Goal: Task Accomplishment & Management: Use online tool/utility

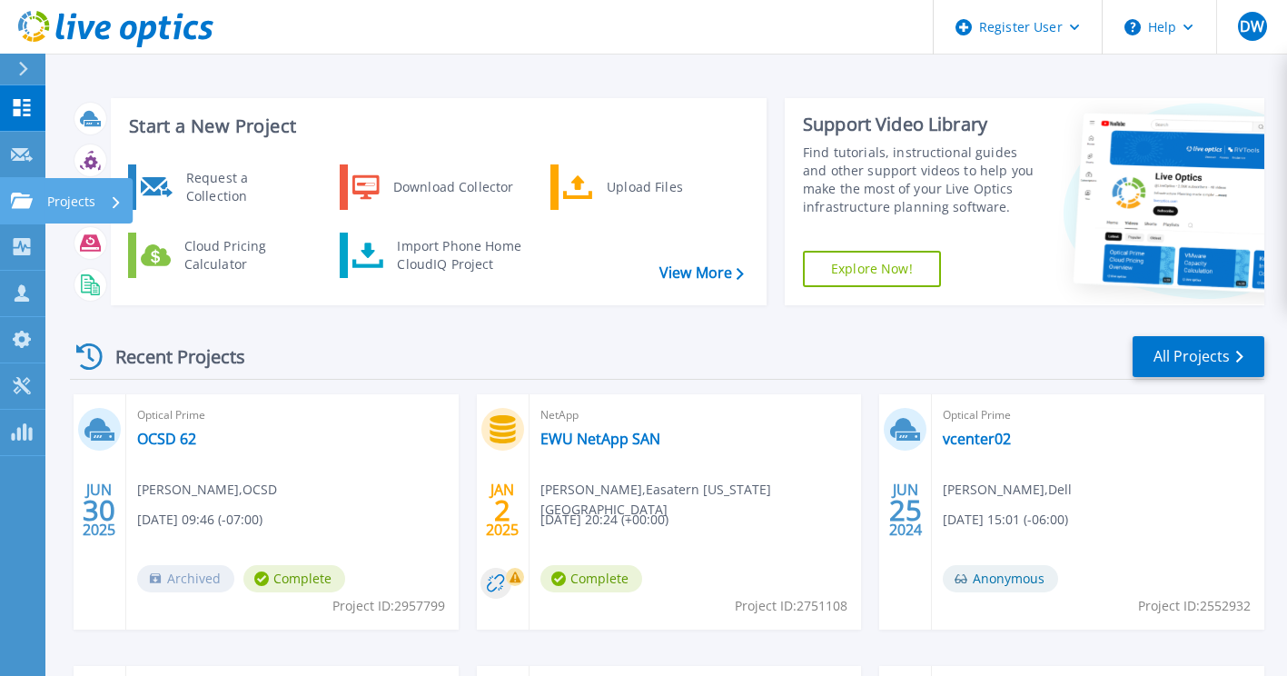
click at [113, 204] on icon at bounding box center [116, 202] width 7 height 12
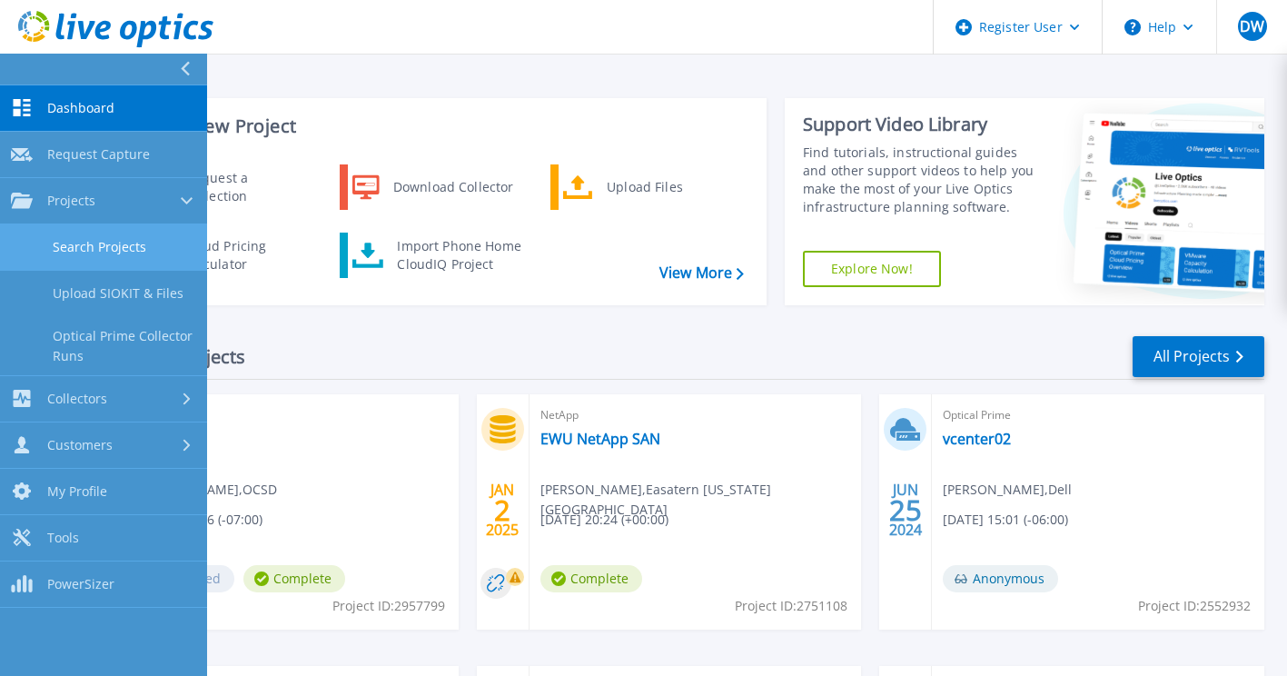
click at [106, 246] on link "Search Projects" at bounding box center [103, 247] width 207 height 46
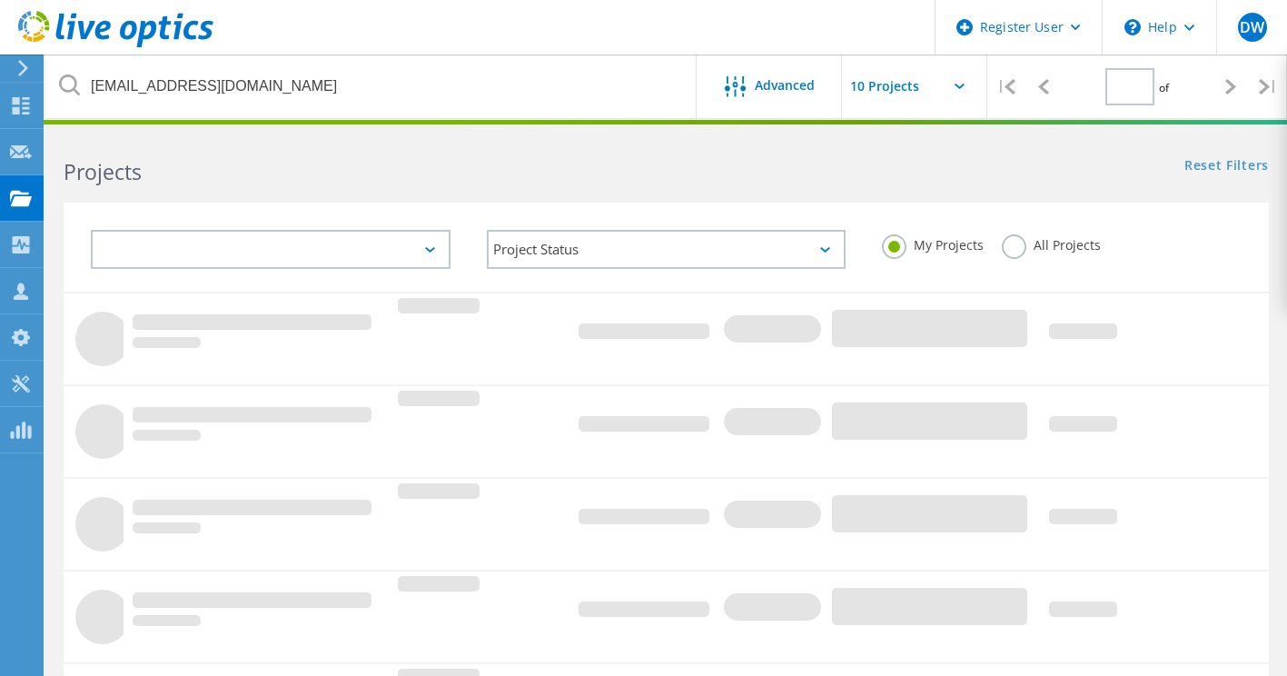
type input "1"
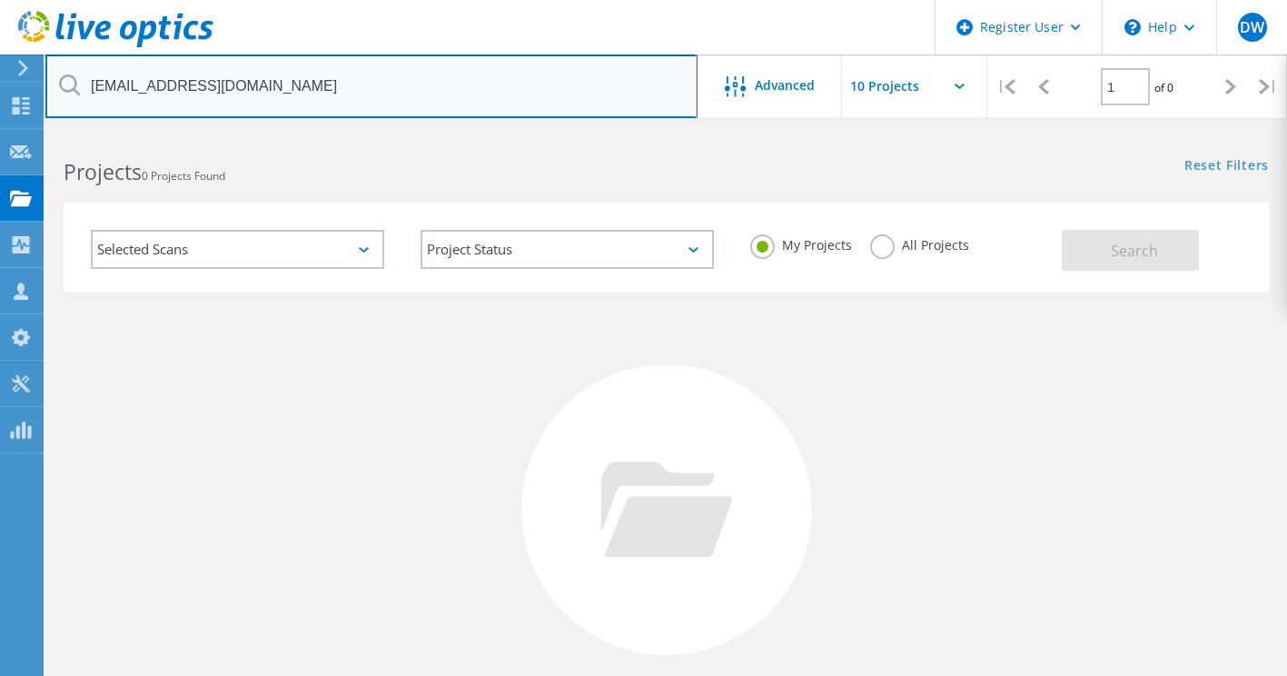
drag, startPoint x: 273, startPoint y: 82, endPoint x: 84, endPoint y: 80, distance: 188.9
click at [84, 80] on input "[EMAIL_ADDRESS][DOMAIN_NAME]" at bounding box center [371, 86] width 652 height 64
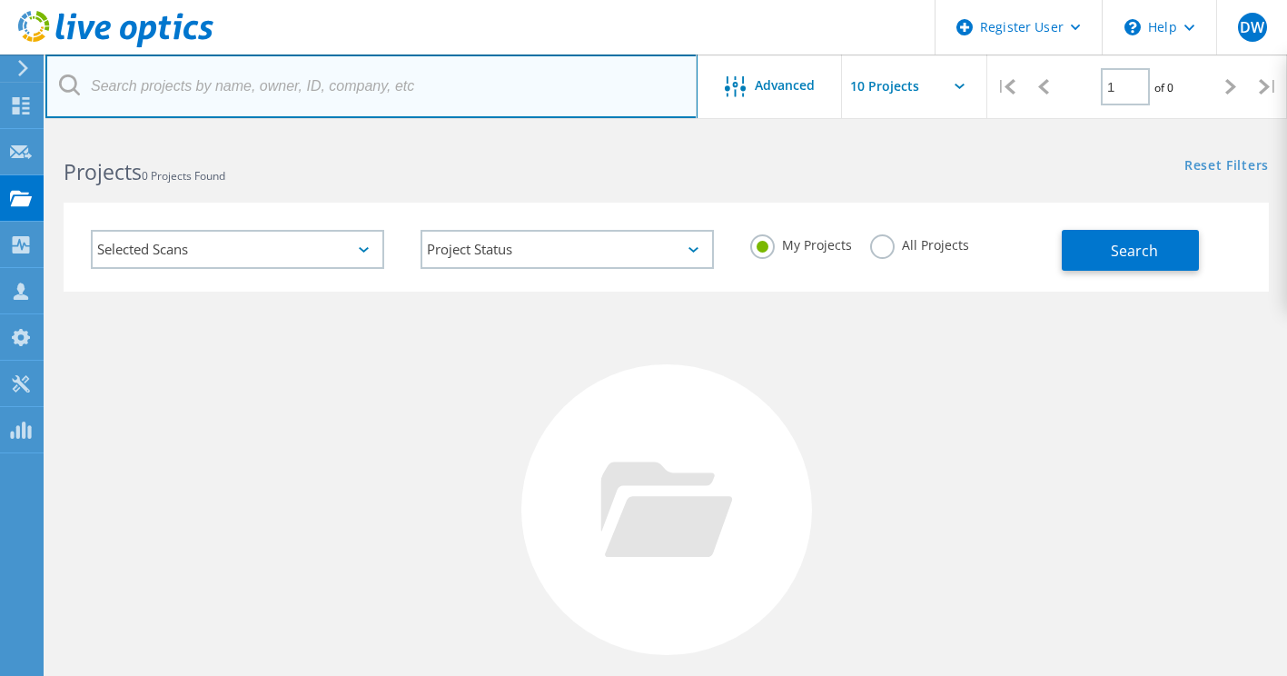
paste input "mailto:[PERSON_NAME][EMAIL_ADDRESS][PERSON_NAME][DOMAIN_NAME]"
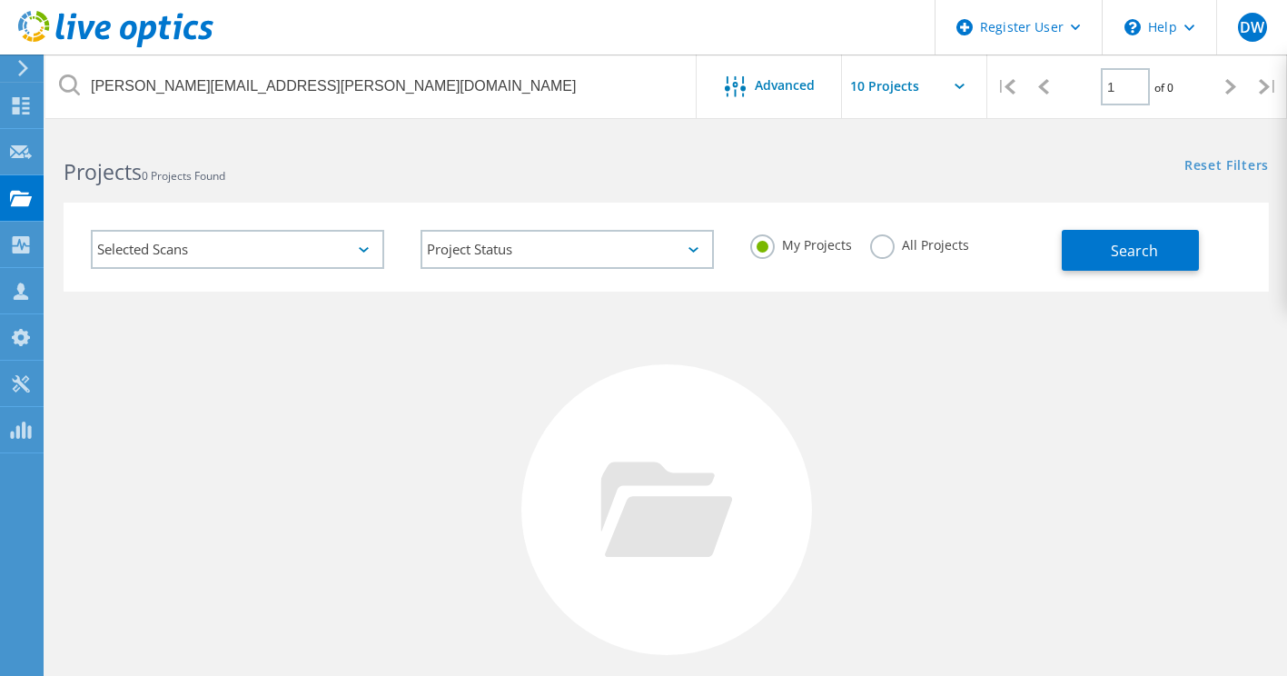
click at [871, 251] on label "All Projects" at bounding box center [919, 242] width 99 height 17
click at [0, 0] on input "All Projects" at bounding box center [0, 0] width 0 height 0
click at [1171, 245] on button "Search" at bounding box center [1129, 250] width 137 height 41
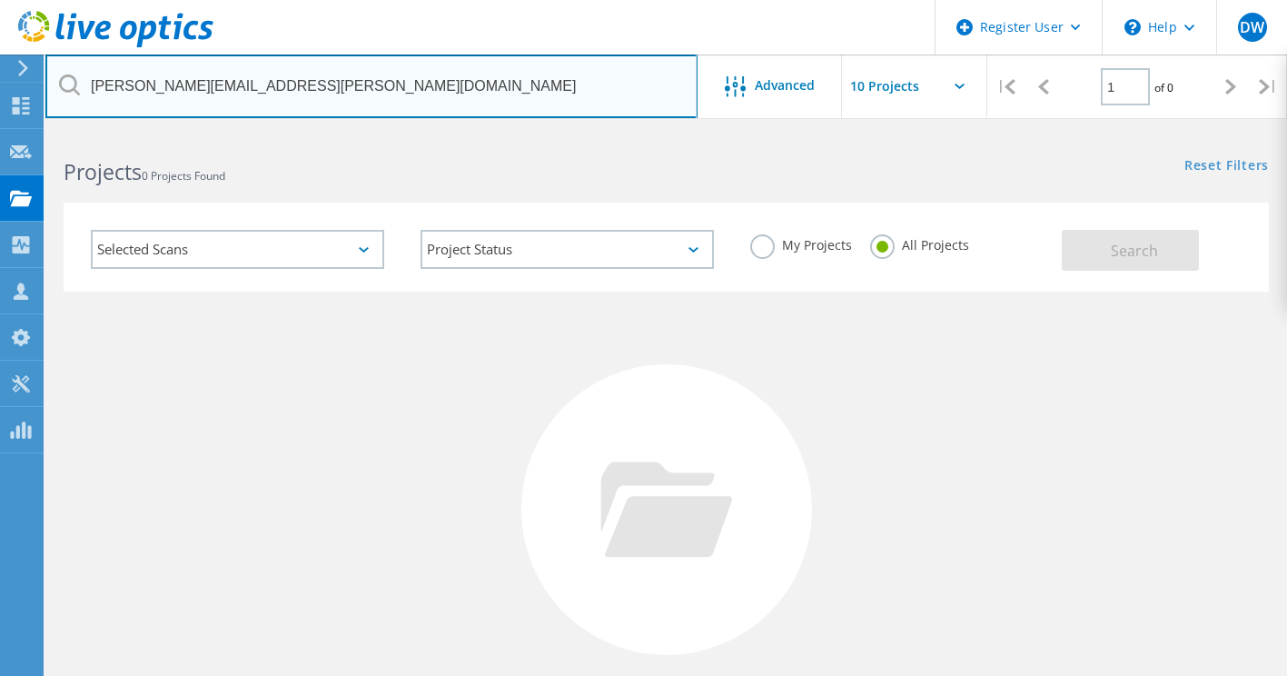
click at [174, 85] on input "[PERSON_NAME][EMAIL_ADDRESS][PERSON_NAME][DOMAIN_NAME]" at bounding box center [371, 86] width 652 height 64
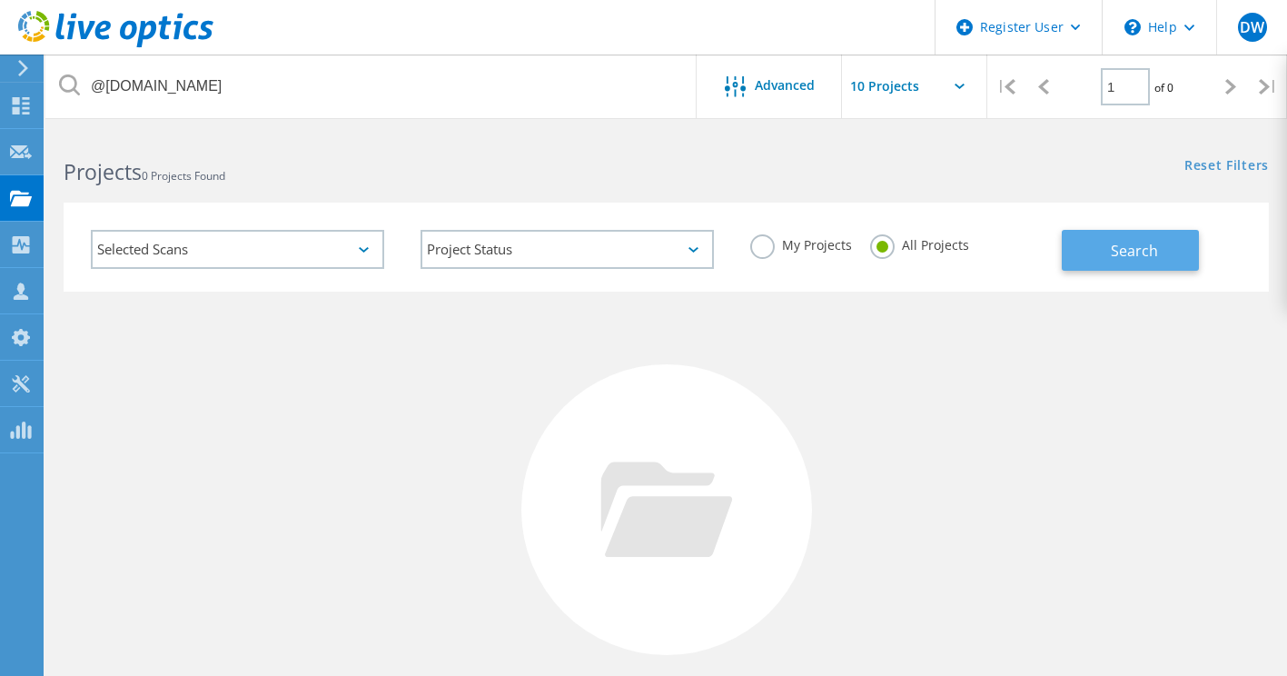
click at [1073, 250] on button "Search" at bounding box center [1129, 250] width 137 height 41
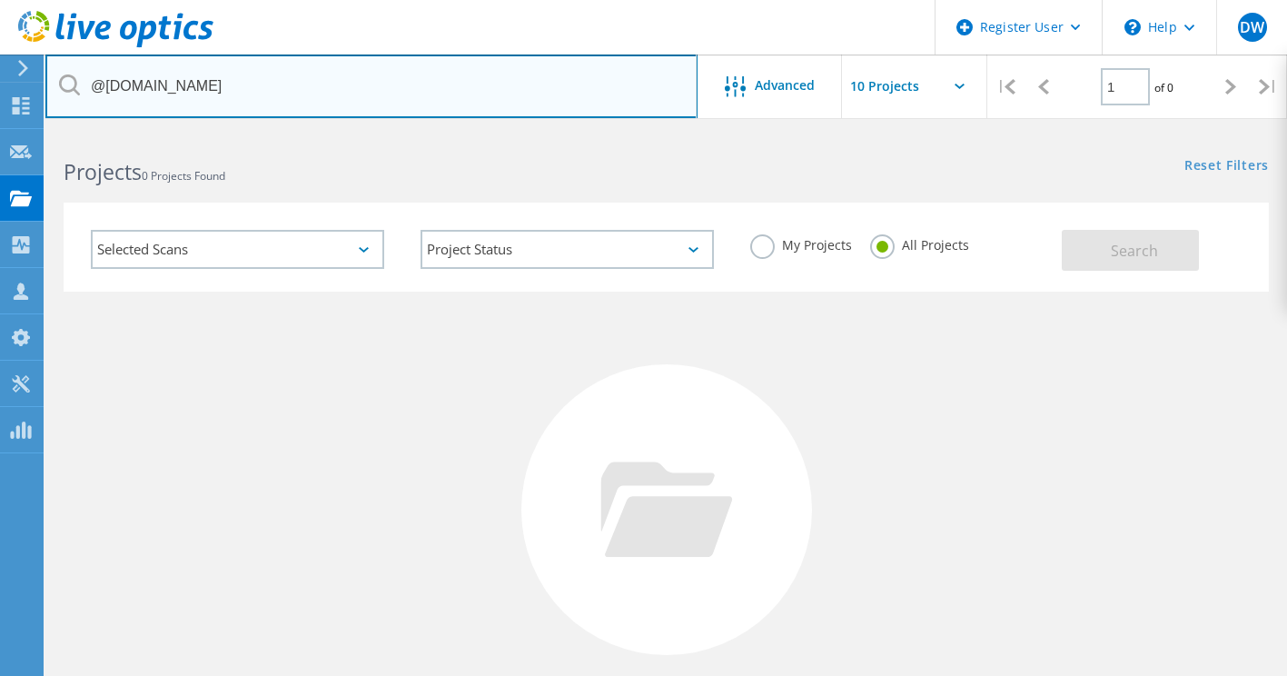
click at [103, 92] on input "@[DOMAIN_NAME]" at bounding box center [371, 86] width 652 height 64
type input "[DOMAIN_NAME]"
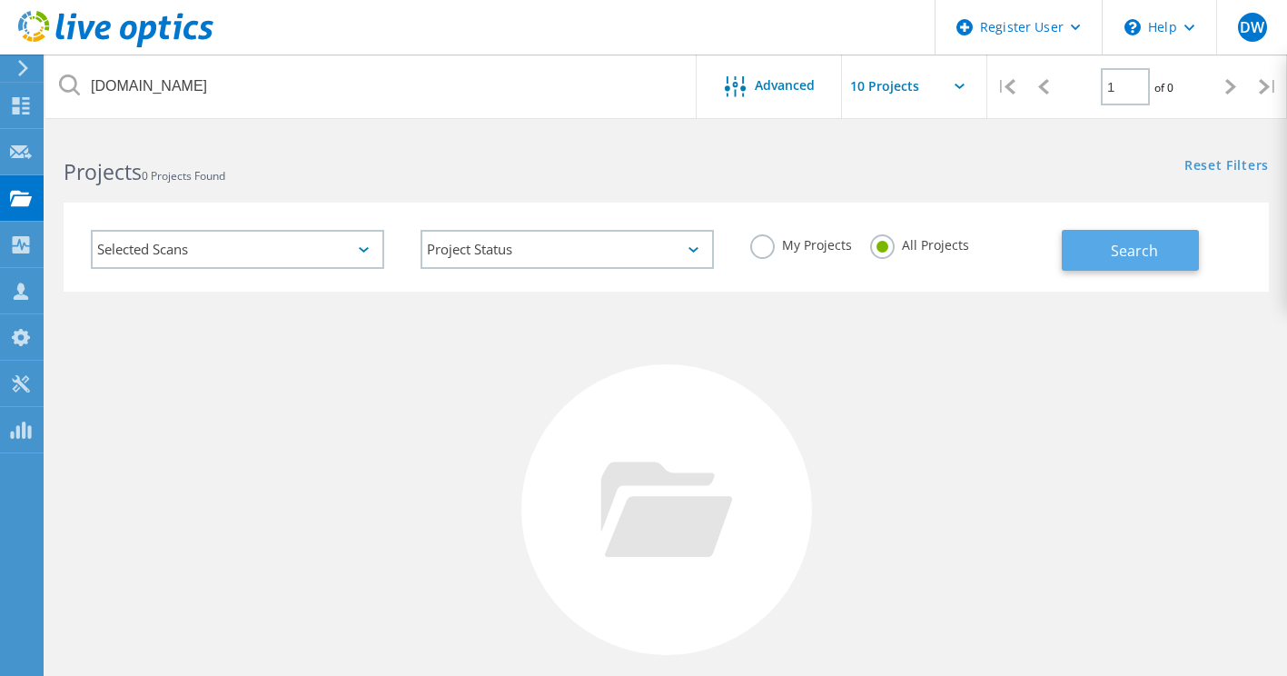
click at [1139, 251] on span "Search" at bounding box center [1133, 251] width 47 height 20
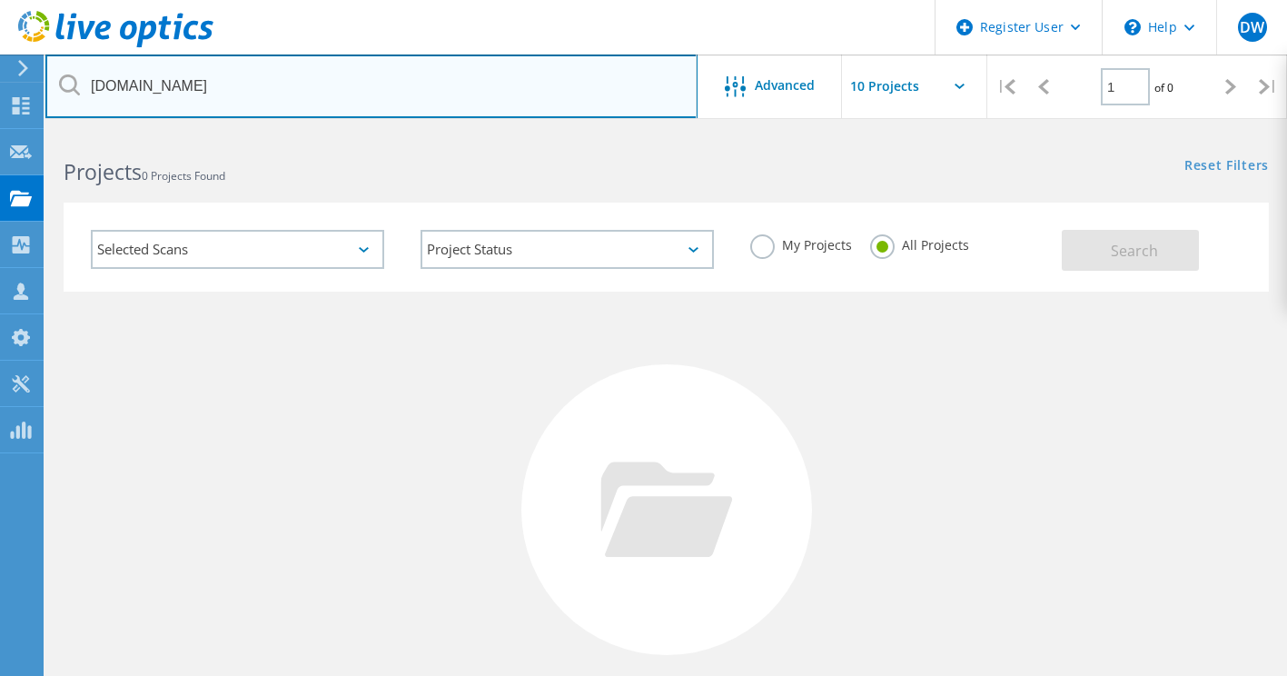
drag, startPoint x: 142, startPoint y: 71, endPoint x: -4, endPoint y: 70, distance: 145.3
click at [0, 70] on html "Register User \n Help Explore Helpful Articles Contact Support DW Dell User Dyl…" at bounding box center [643, 418] width 1287 height 836
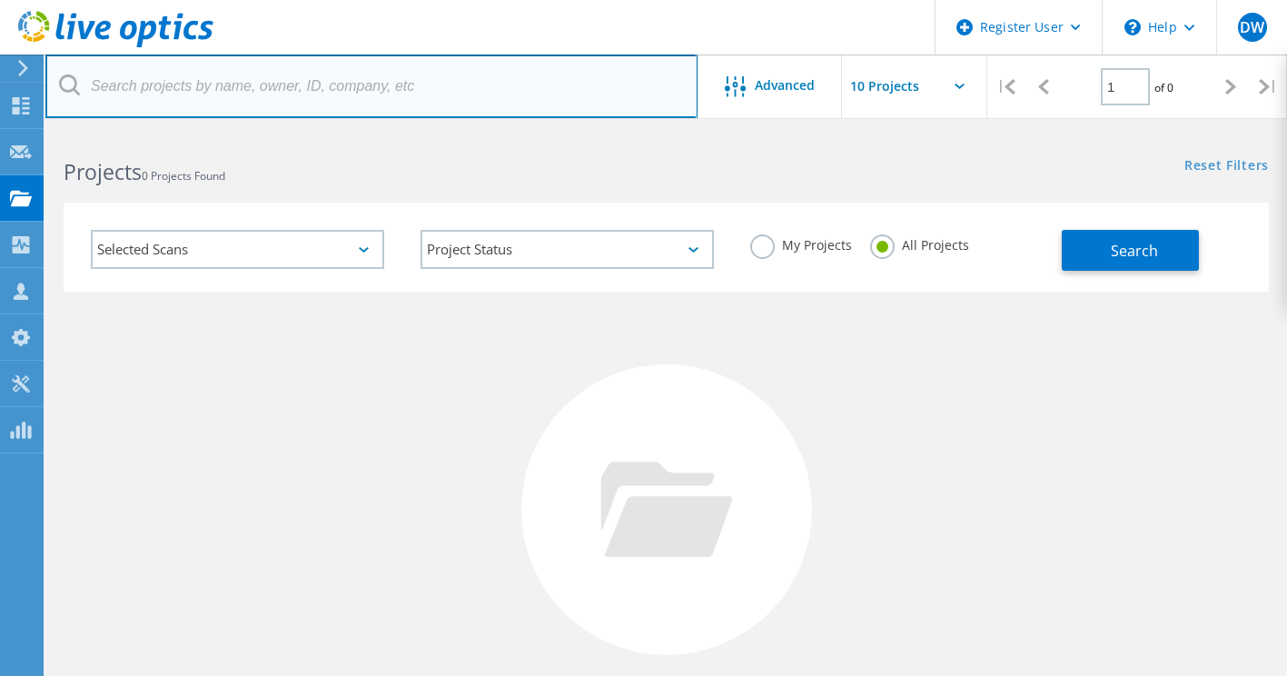
paste input "mailto:David.Goeke@albanyoregon.gov"
drag, startPoint x: 135, startPoint y: 88, endPoint x: 66, endPoint y: 87, distance: 69.0
click at [66, 87] on div "mailto:David.Goeke@albanyoregon.gov" at bounding box center [370, 86] width 651 height 64
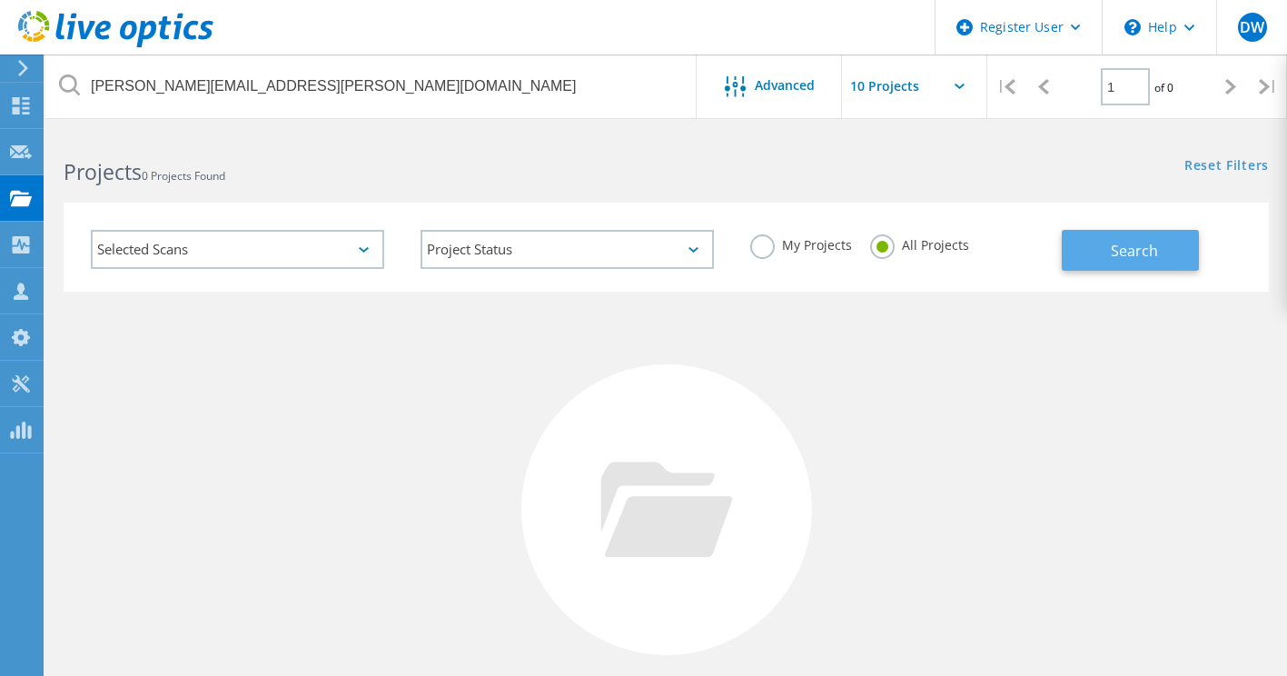
click at [1076, 243] on button "Search" at bounding box center [1129, 250] width 137 height 41
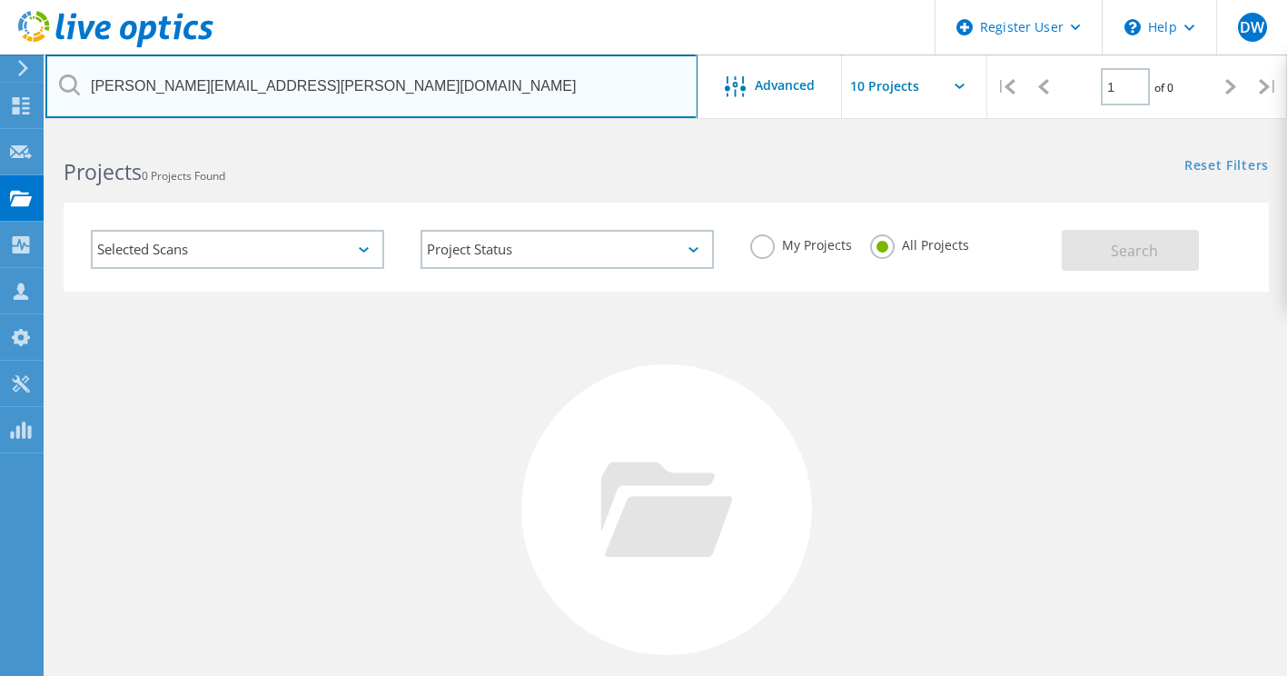
drag, startPoint x: 426, startPoint y: 84, endPoint x: 41, endPoint y: 75, distance: 385.0
click at [41, 132] on div "Register User \n Help Explore Helpful Articles Contact Support DW Dell User Dyl…" at bounding box center [643, 484] width 1287 height 705
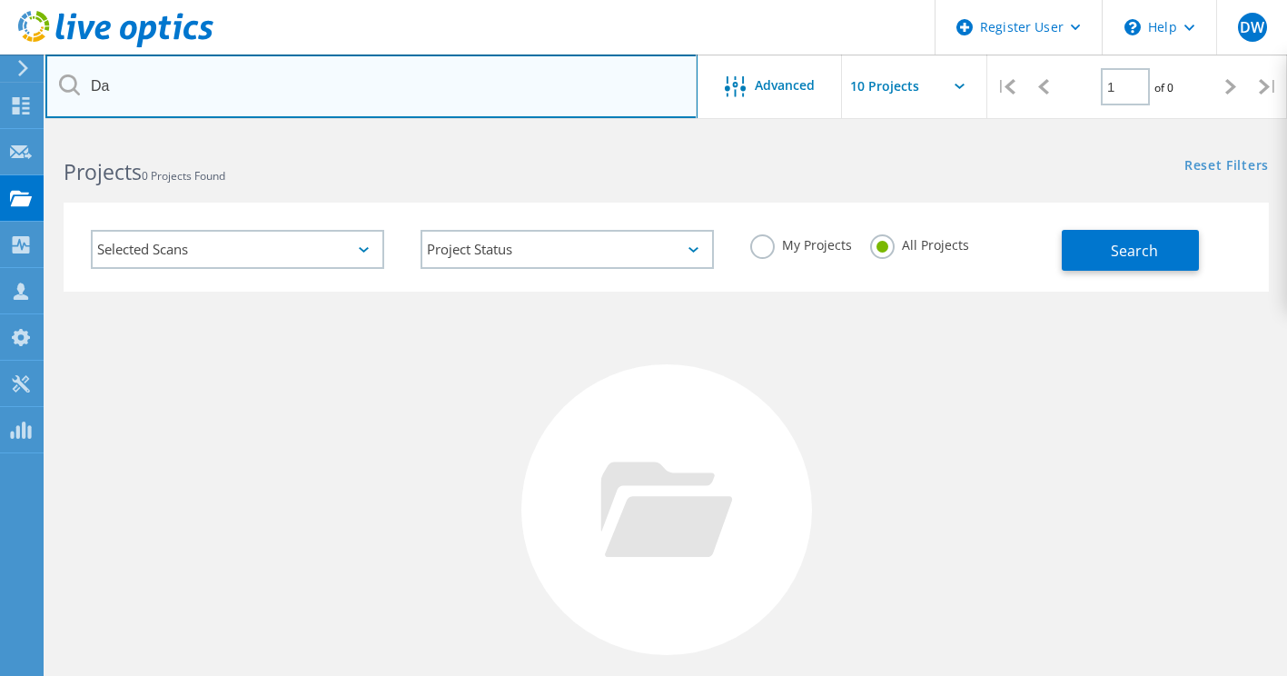
type input "D"
type input "Albany Or"
